Goal: Task Accomplishment & Management: Manage account settings

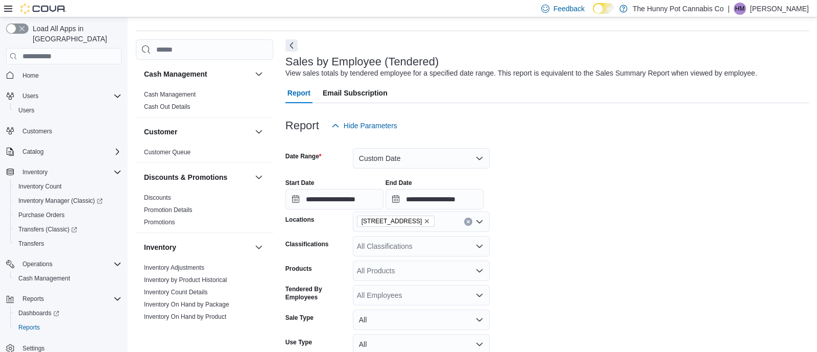
scroll to position [23, 0]
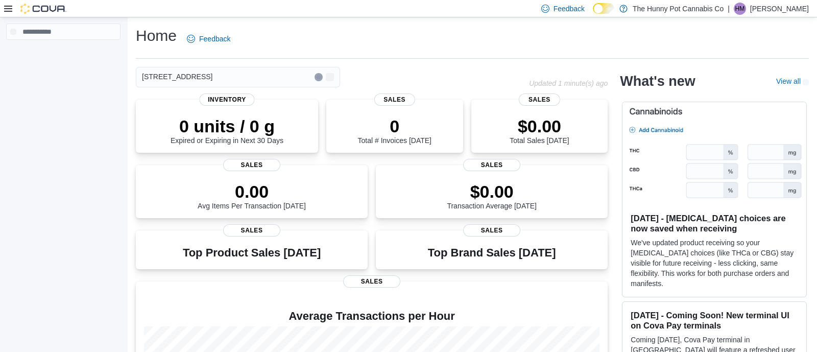
click at [766, 13] on p "[PERSON_NAME]" at bounding box center [780, 9] width 59 height 12
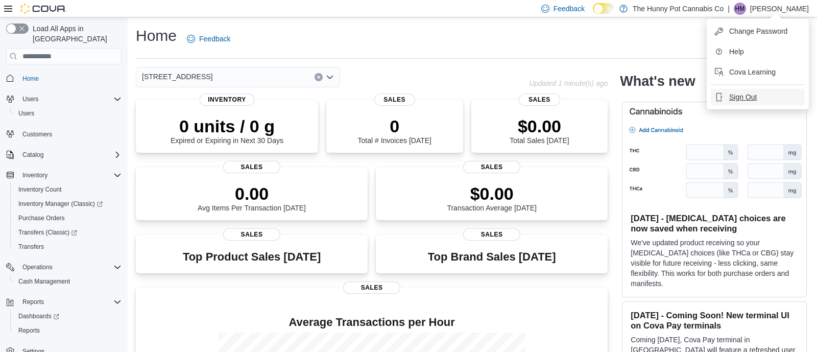
click at [754, 98] on span "Sign Out" at bounding box center [744, 97] width 28 height 10
